Goal: Task Accomplishment & Management: Manage account settings

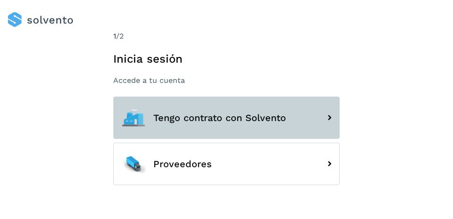
click at [210, 113] on span "Tengo contrato con Solvento" at bounding box center [219, 118] width 132 height 10
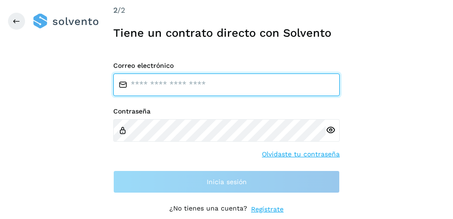
click at [214, 85] on input "email" at bounding box center [226, 85] width 226 height 23
type input "**********"
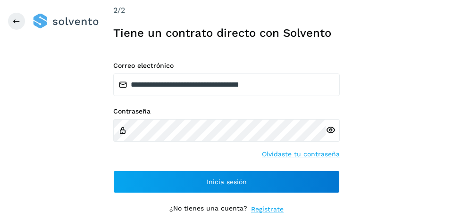
click at [329, 129] on icon at bounding box center [330, 130] width 10 height 10
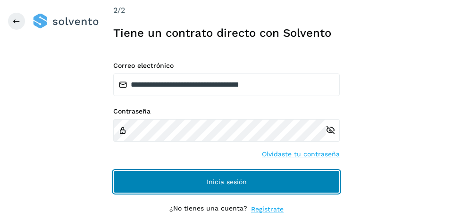
click at [229, 185] on span "Inicia sesión" at bounding box center [226, 182] width 40 height 7
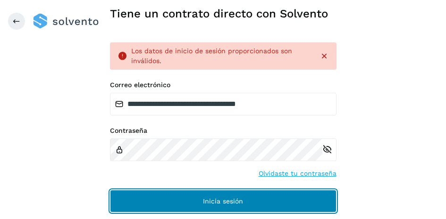
click at [204, 203] on span "Inicia sesión" at bounding box center [223, 201] width 40 height 7
click at [206, 198] on span "Inicia sesión" at bounding box center [223, 201] width 40 height 7
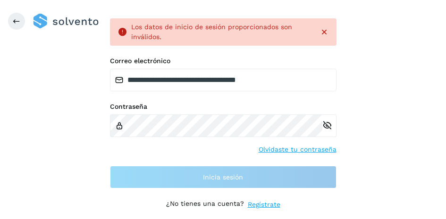
scroll to position [41, 0]
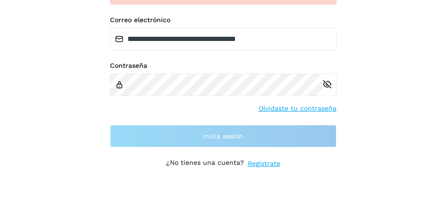
click at [298, 107] on link "Olvidaste tu contraseña" at bounding box center [297, 109] width 78 height 10
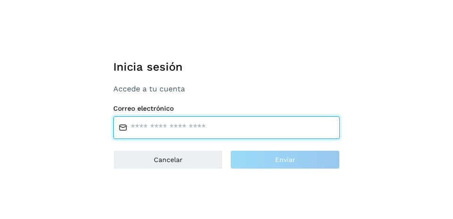
click at [218, 128] on input "email" at bounding box center [226, 127] width 226 height 23
type input "**********"
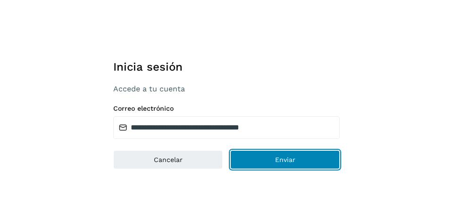
click at [268, 160] on button "Enviar" at bounding box center [284, 159] width 109 height 19
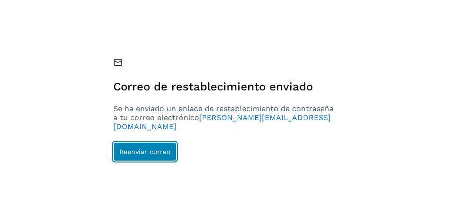
click at [148, 151] on span "Reenviar correo" at bounding box center [144, 152] width 51 height 7
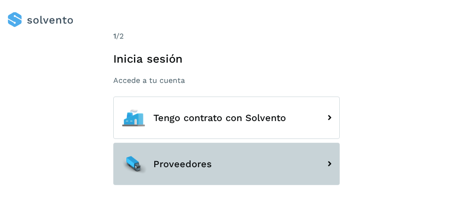
click at [198, 164] on span "Proveedores" at bounding box center [182, 164] width 58 height 10
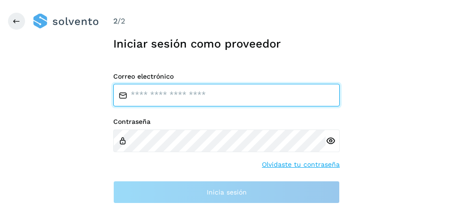
click at [213, 95] on input "email" at bounding box center [226, 95] width 226 height 23
type input "**********"
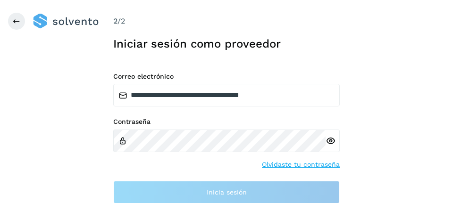
click at [305, 163] on link "Olvidaste tu contraseña" at bounding box center [301, 165] width 78 height 10
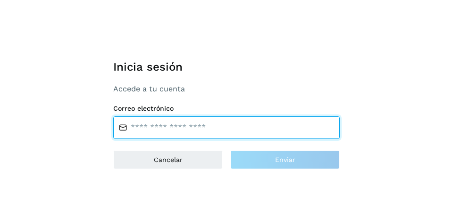
click at [212, 129] on input "email" at bounding box center [226, 127] width 226 height 23
type input "**********"
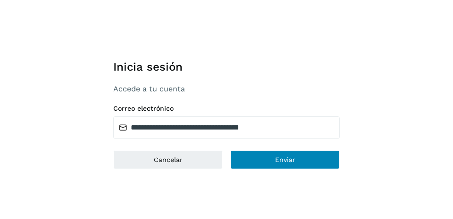
click at [292, 168] on div "**********" at bounding box center [226, 109] width 453 height 219
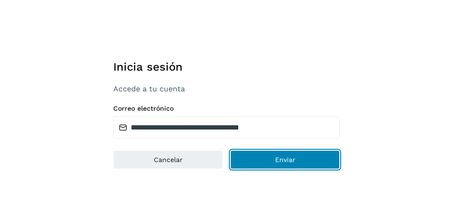
click at [282, 157] on span "Enviar" at bounding box center [285, 160] width 20 height 7
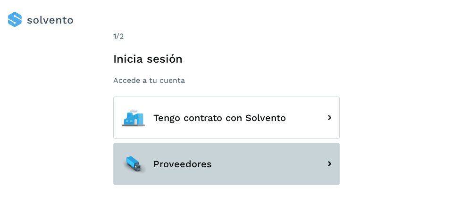
click at [184, 152] on button "Proveedores" at bounding box center [226, 164] width 226 height 42
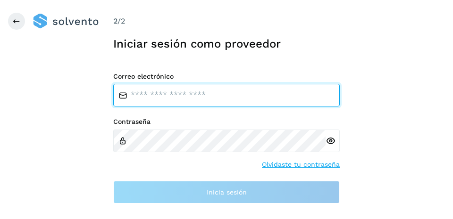
click at [202, 93] on input "email" at bounding box center [226, 95] width 226 height 23
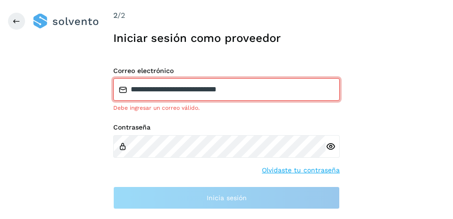
click at [238, 91] on input "**********" at bounding box center [226, 89] width 226 height 23
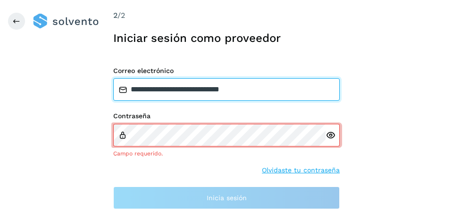
type input "**********"
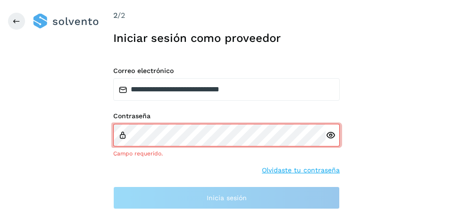
click at [283, 167] on link "Olvidaste tu contraseña" at bounding box center [301, 170] width 78 height 10
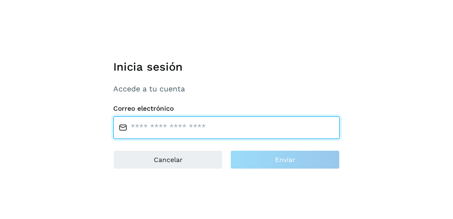
click at [191, 128] on input "email" at bounding box center [226, 127] width 226 height 23
type input "**********"
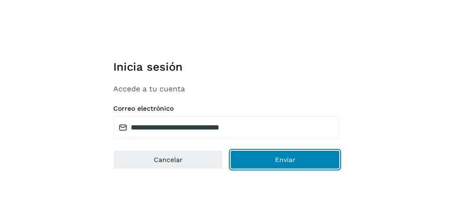
click at [270, 158] on button "Enviar" at bounding box center [284, 159] width 109 height 19
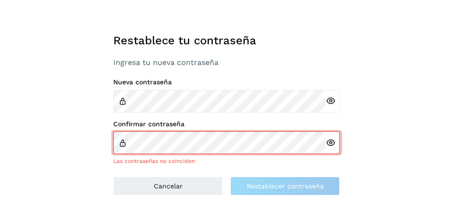
click at [331, 101] on icon at bounding box center [330, 101] width 10 height 10
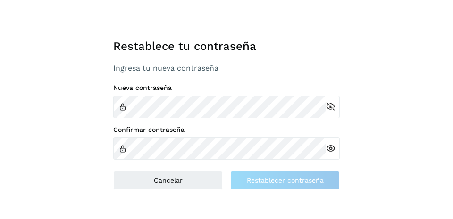
click at [330, 149] on div at bounding box center [332, 148] width 14 height 23
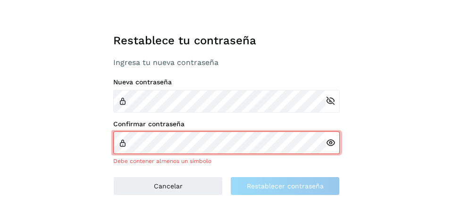
click at [332, 146] on icon at bounding box center [330, 143] width 10 height 10
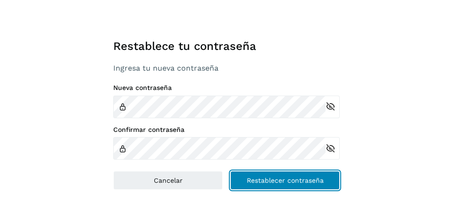
click at [301, 183] on span "Restablecer contraseña" at bounding box center [285, 180] width 77 height 7
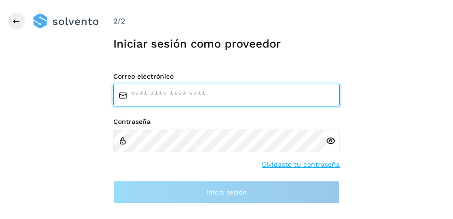
click at [246, 102] on input "email" at bounding box center [226, 95] width 226 height 23
type input "**********"
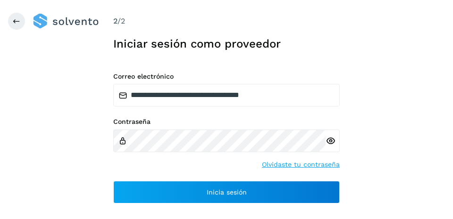
click at [334, 141] on icon at bounding box center [330, 141] width 10 height 10
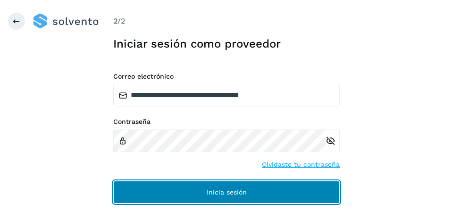
click at [188, 188] on button "Inicia sesión" at bounding box center [226, 192] width 226 height 23
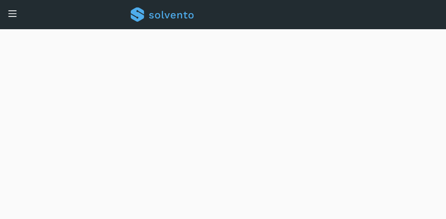
scroll to position [660, 0]
click at [8, 10] on icon at bounding box center [13, 13] width 10 height 10
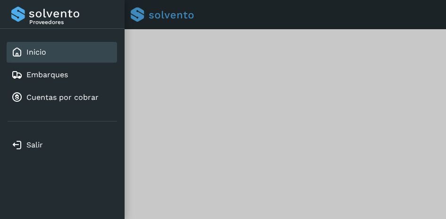
click at [43, 52] on link "Inicio" at bounding box center [36, 52] width 20 height 9
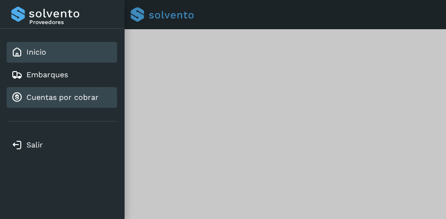
click at [41, 98] on link "Cuentas por cobrar" at bounding box center [62, 97] width 72 height 9
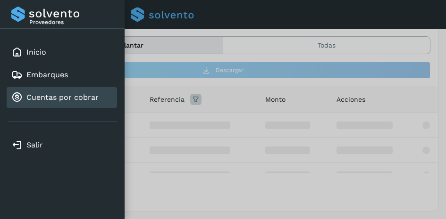
scroll to position [41, 0]
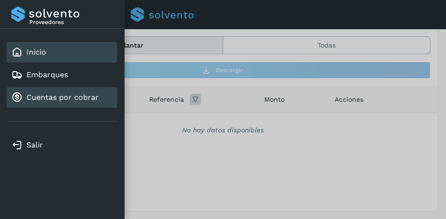
click at [33, 57] on div "Inicio" at bounding box center [28, 52] width 35 height 11
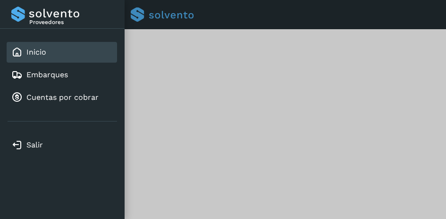
click at [203, 48] on div at bounding box center [223, 109] width 446 height 219
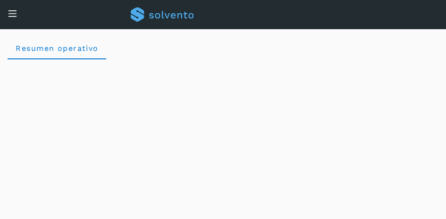
click at [11, 9] on icon at bounding box center [13, 13] width 10 height 10
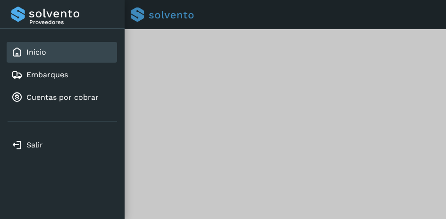
click at [41, 51] on link "Inicio" at bounding box center [36, 52] width 20 height 9
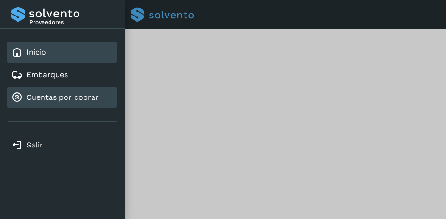
click at [57, 99] on link "Cuentas por cobrar" at bounding box center [62, 97] width 72 height 9
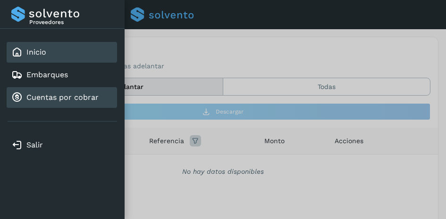
click at [42, 53] on link "Inicio" at bounding box center [36, 52] width 20 height 9
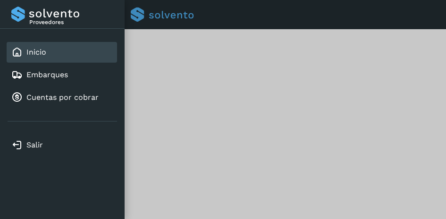
click at [193, 55] on div at bounding box center [223, 109] width 446 height 219
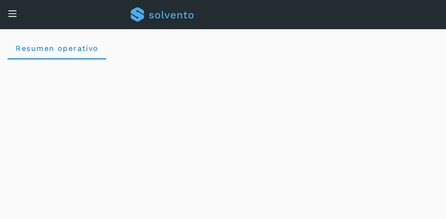
click at [10, 13] on icon at bounding box center [13, 13] width 10 height 10
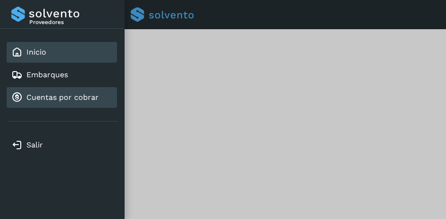
drag, startPoint x: 32, startPoint y: 148, endPoint x: 80, endPoint y: 95, distance: 70.8
click at [33, 146] on link "Salir" at bounding box center [34, 144] width 17 height 9
